Goal: Check status: Check status

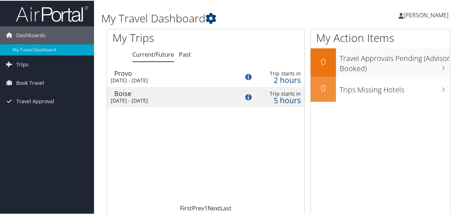
click at [120, 72] on div "Provo" at bounding box center [173, 72] width 118 height 7
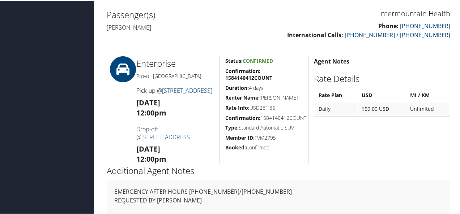
scroll to position [238, 0]
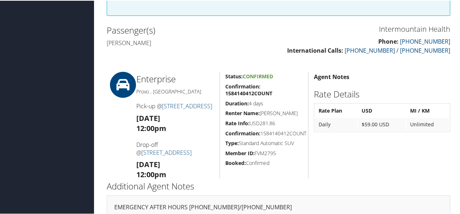
click at [362, 159] on div "Agent Notes Rate Details Rate Plan USD MI / KM Daily $59.00 USD Unlimited" at bounding box center [381, 124] width 147 height 107
